Goal: Task Accomplishment & Management: Complete application form

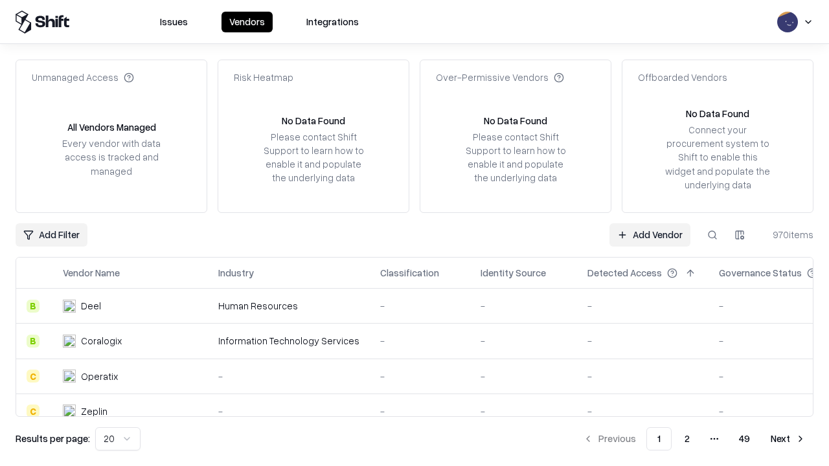
click at [650, 234] on link "Add Vendor" at bounding box center [649, 234] width 81 height 23
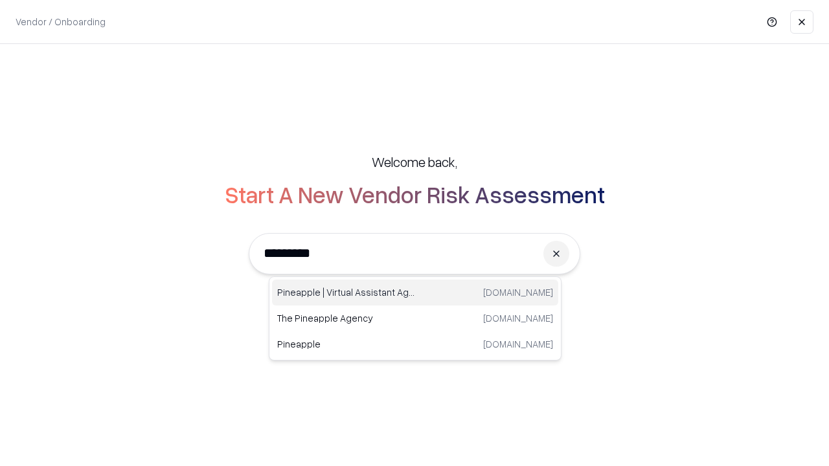
click at [415, 293] on div "Pineapple | Virtual Assistant Agency [DOMAIN_NAME]" at bounding box center [415, 293] width 286 height 26
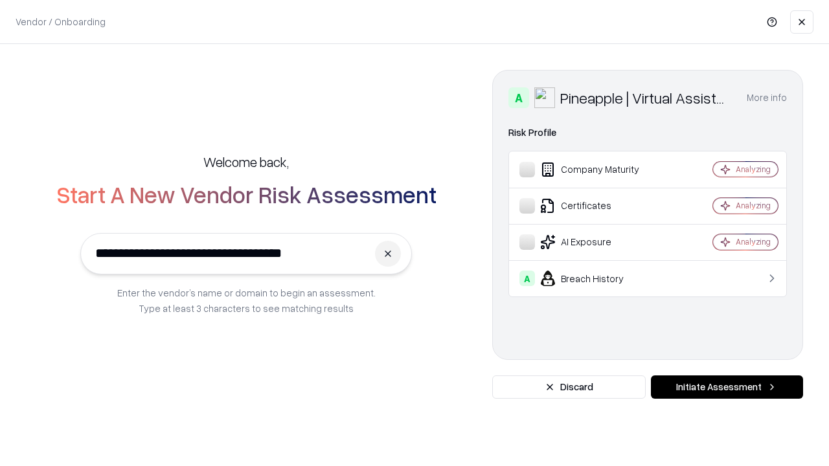
type input "**********"
click at [727, 387] on button "Initiate Assessment" at bounding box center [727, 387] width 152 height 23
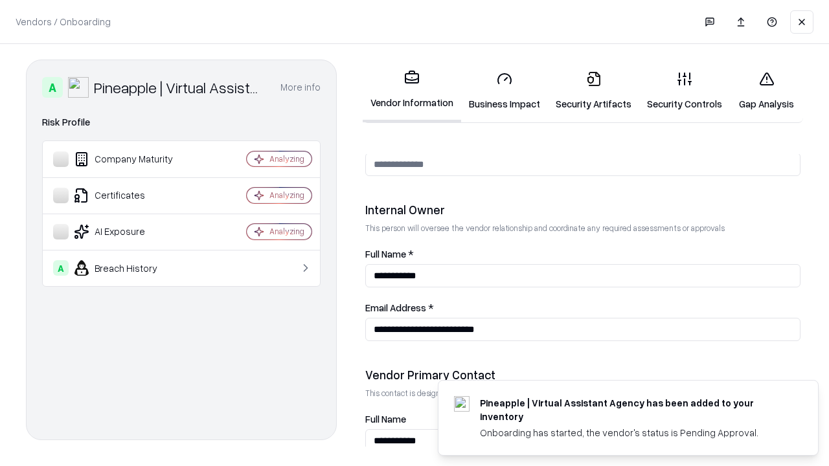
scroll to position [671, 0]
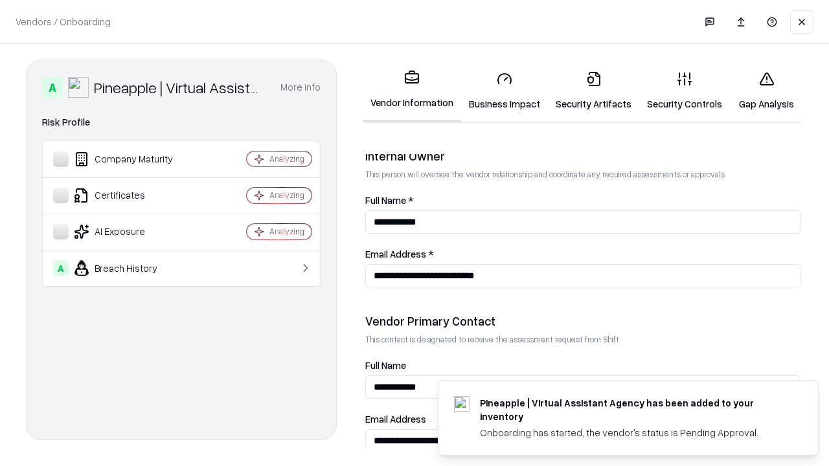
click at [593, 91] on link "Security Artifacts" at bounding box center [593, 91] width 91 height 60
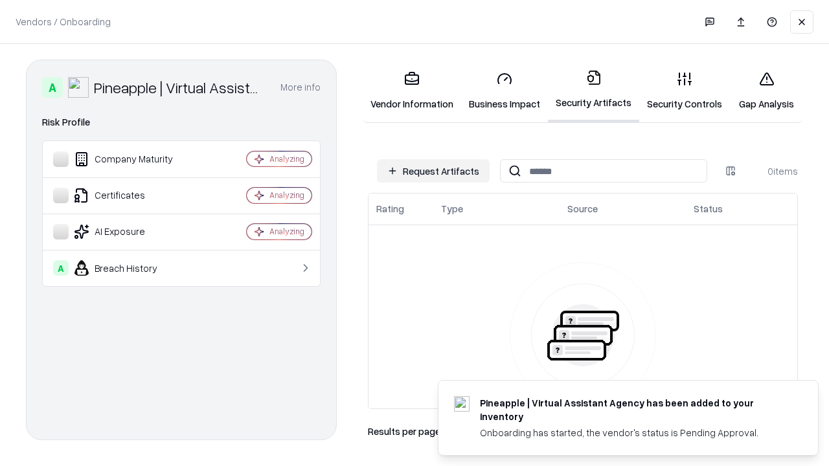
click at [433, 171] on button "Request Artifacts" at bounding box center [433, 170] width 113 height 23
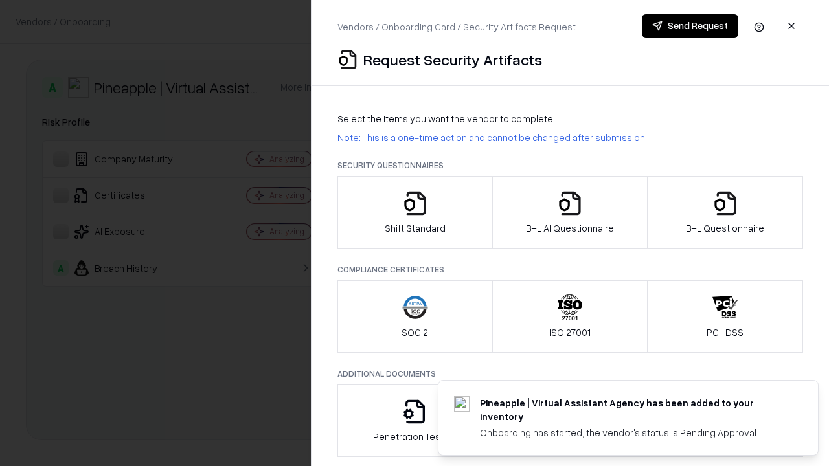
click at [725, 212] on icon "button" at bounding box center [725, 203] width 26 height 26
click at [569, 212] on icon "button" at bounding box center [570, 203] width 26 height 26
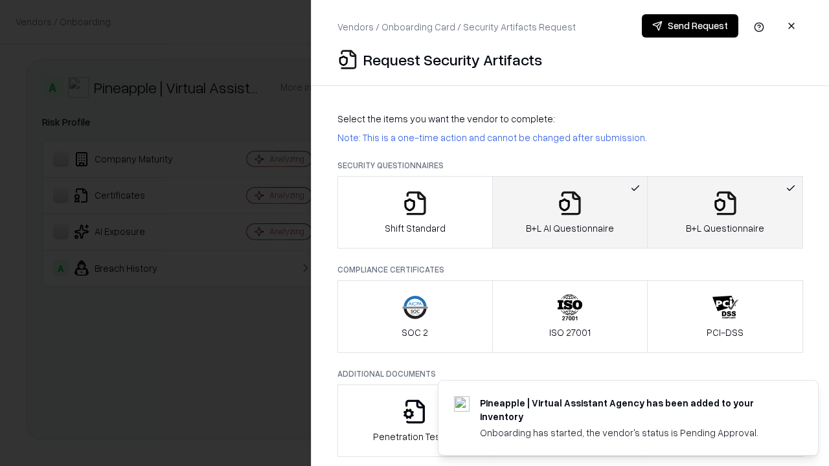
click at [690, 26] on button "Send Request" at bounding box center [690, 25] width 97 height 23
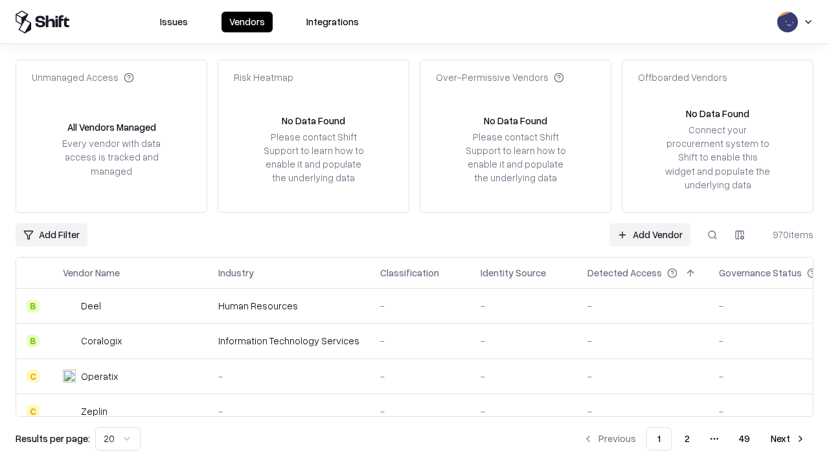
click at [712, 234] on button at bounding box center [712, 234] width 23 height 23
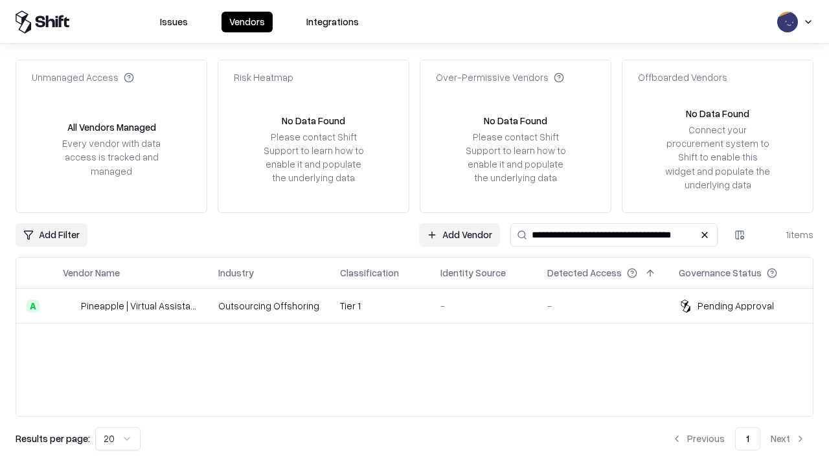
type input "**********"
click at [422, 306] on td "Tier 1" at bounding box center [380, 306] width 100 height 35
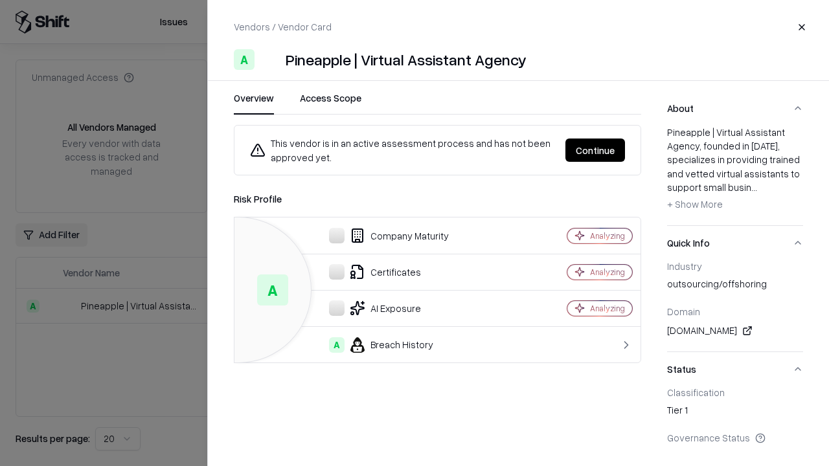
click at [595, 150] on button "Continue" at bounding box center [595, 150] width 60 height 23
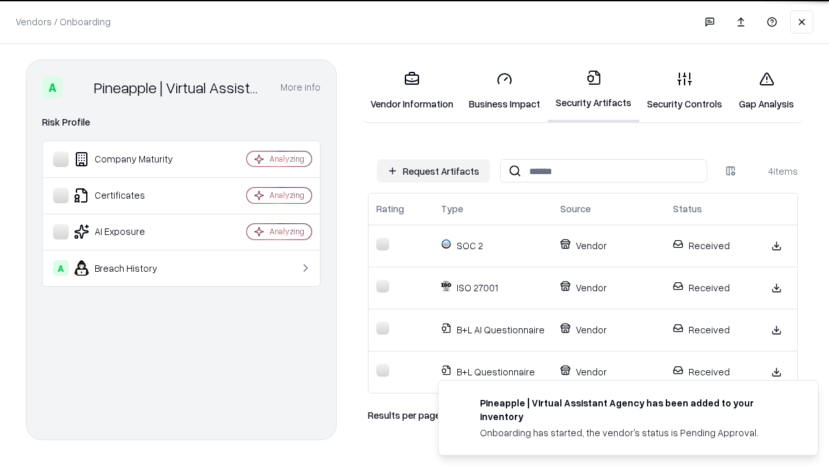
click at [766, 91] on link "Gap Analysis" at bounding box center [766, 91] width 73 height 60
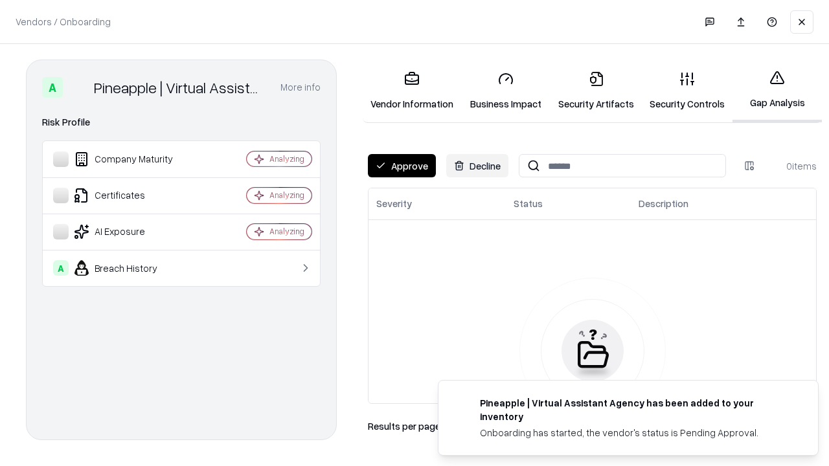
click at [402, 166] on button "Approve" at bounding box center [402, 165] width 68 height 23
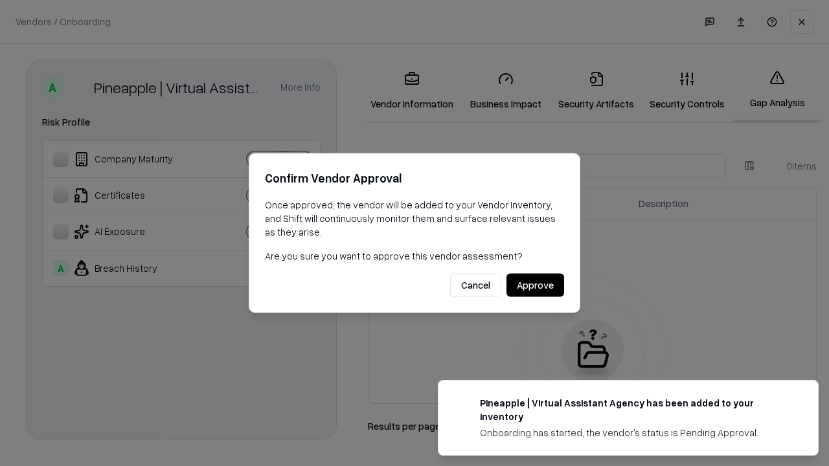
click at [535, 285] on button "Approve" at bounding box center [535, 285] width 58 height 23
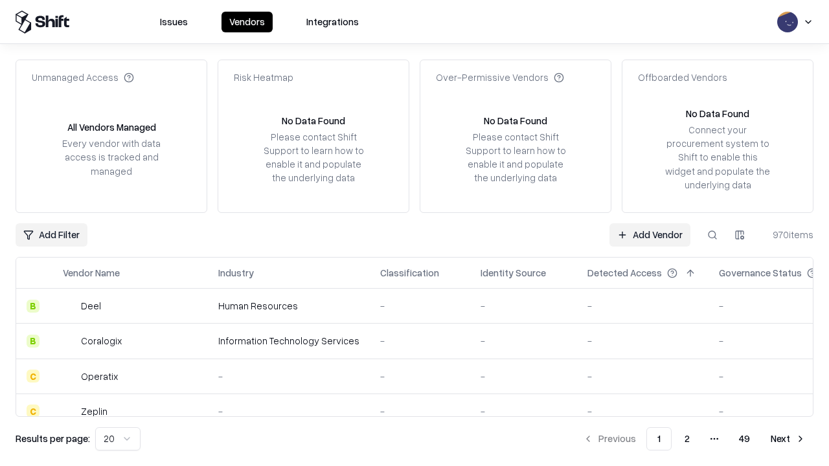
type input "**********"
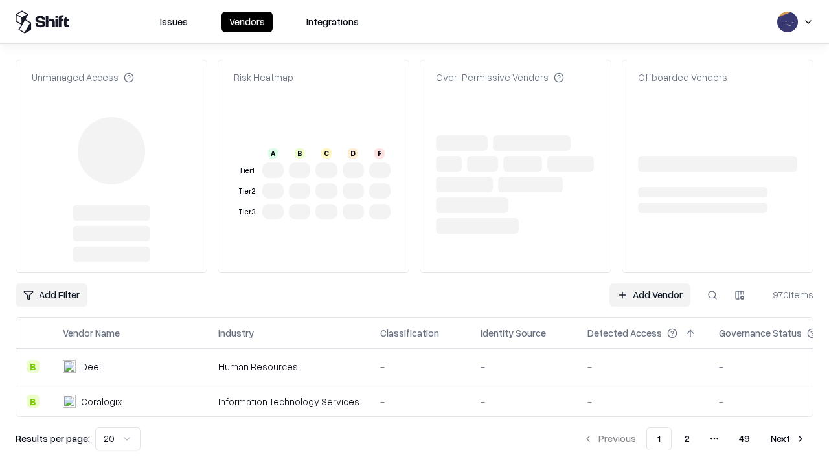
click at [650, 284] on link "Add Vendor" at bounding box center [649, 295] width 81 height 23
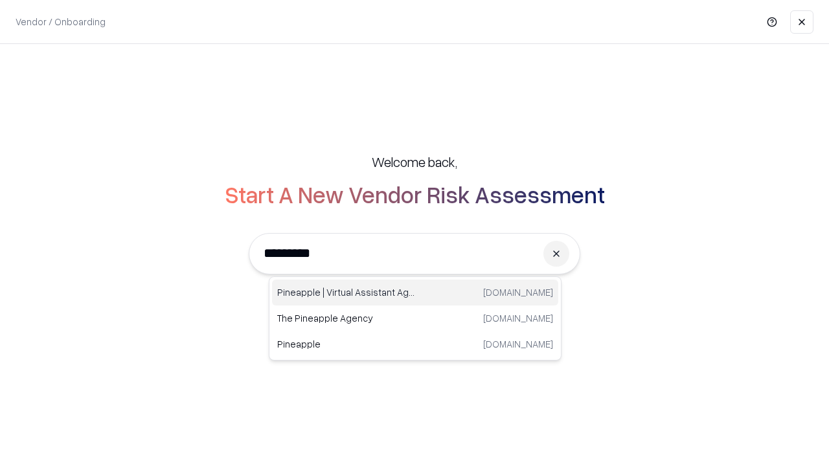
click at [415, 293] on div "Pineapple | Virtual Assistant Agency [DOMAIN_NAME]" at bounding box center [415, 293] width 286 height 26
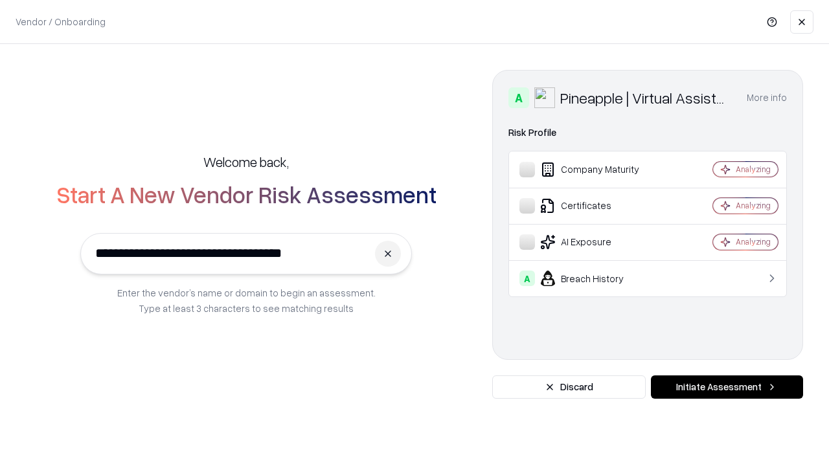
type input "**********"
click at [727, 387] on button "Initiate Assessment" at bounding box center [727, 387] width 152 height 23
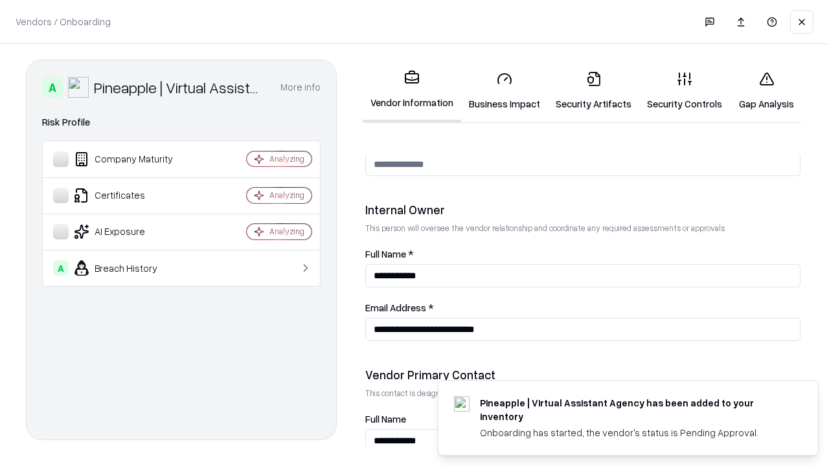
scroll to position [671, 0]
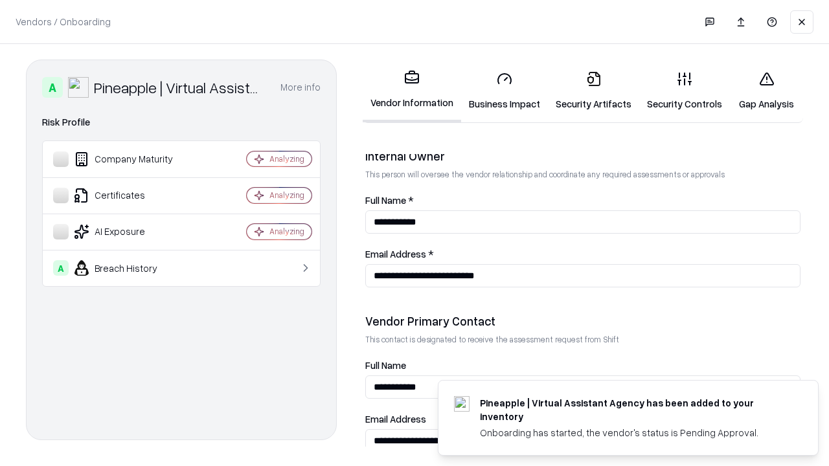
click at [766, 91] on link "Gap Analysis" at bounding box center [766, 91] width 73 height 60
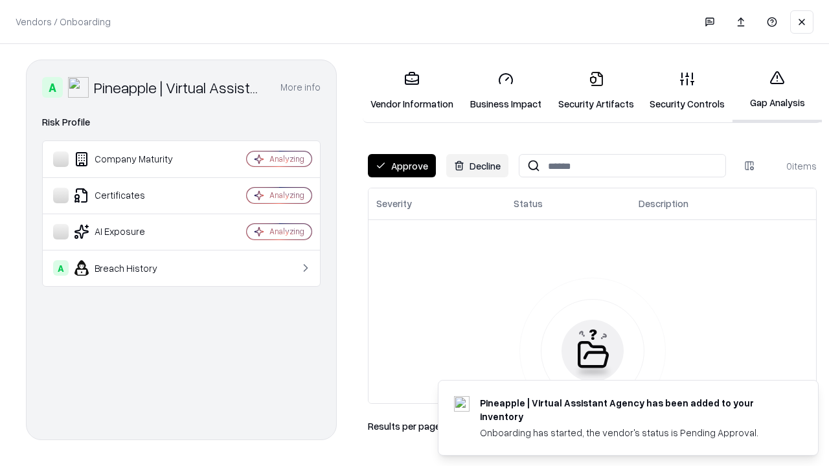
click at [402, 166] on button "Approve" at bounding box center [402, 165] width 68 height 23
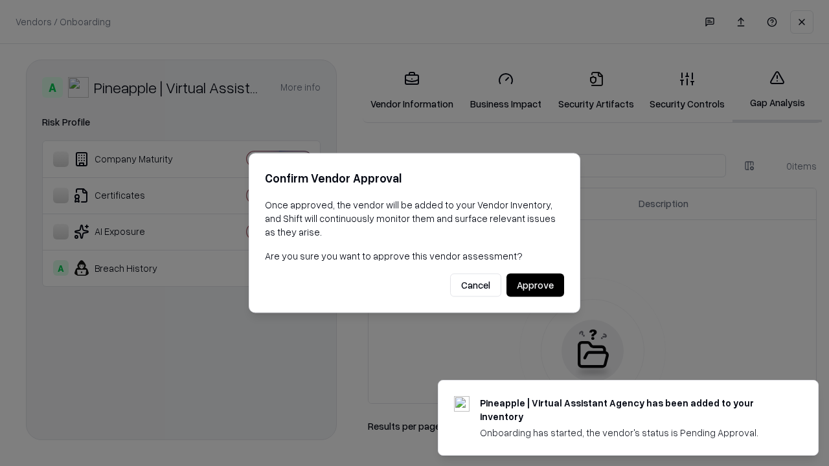
click at [535, 285] on button "Approve" at bounding box center [535, 285] width 58 height 23
